Goal: Find specific page/section: Find specific page/section

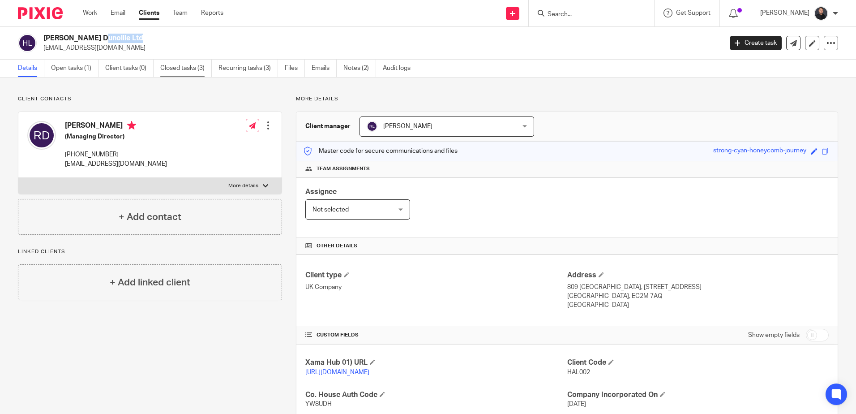
click at [173, 66] on link "Closed tasks (3)" at bounding box center [185, 68] width 51 height 17
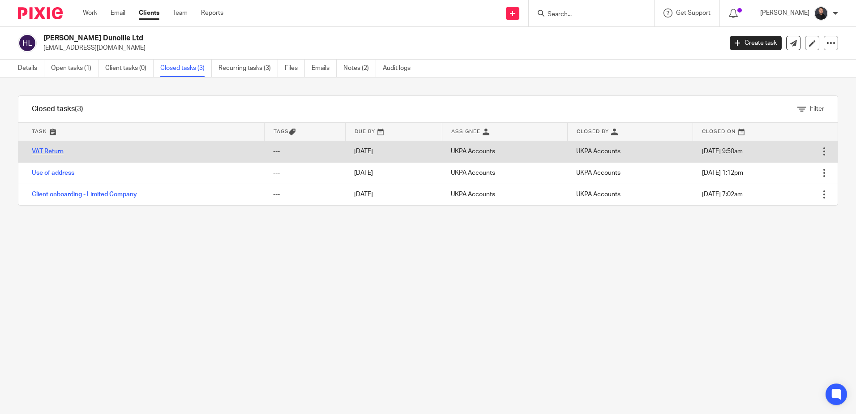
click at [51, 153] on link "VAT Return" at bounding box center [48, 151] width 32 height 6
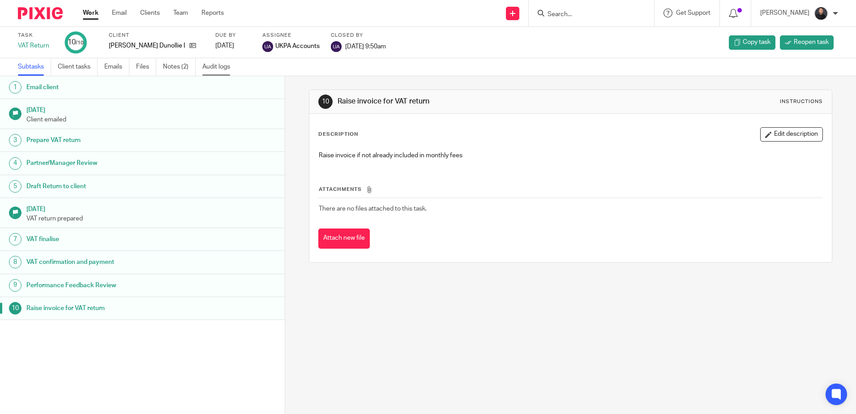
click at [212, 64] on link "Audit logs" at bounding box center [219, 66] width 34 height 17
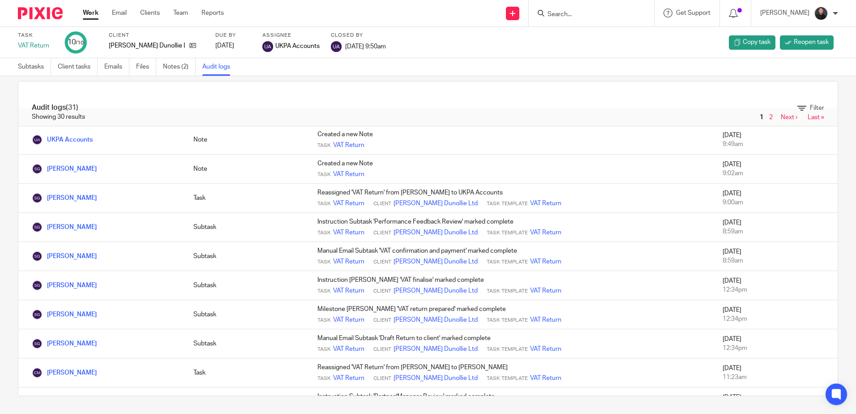
scroll to position [85, 0]
